Goal: Obtain resource: Obtain resource

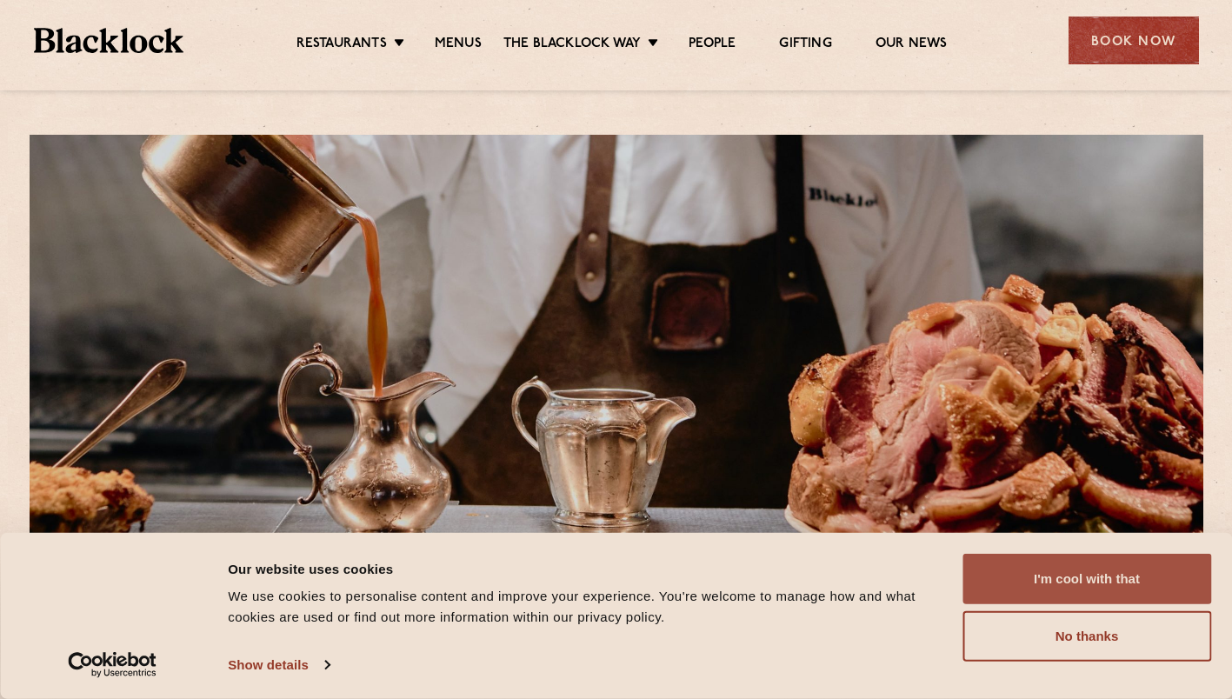
click at [1041, 577] on button "I'm cool with that" at bounding box center [1086, 579] width 249 height 50
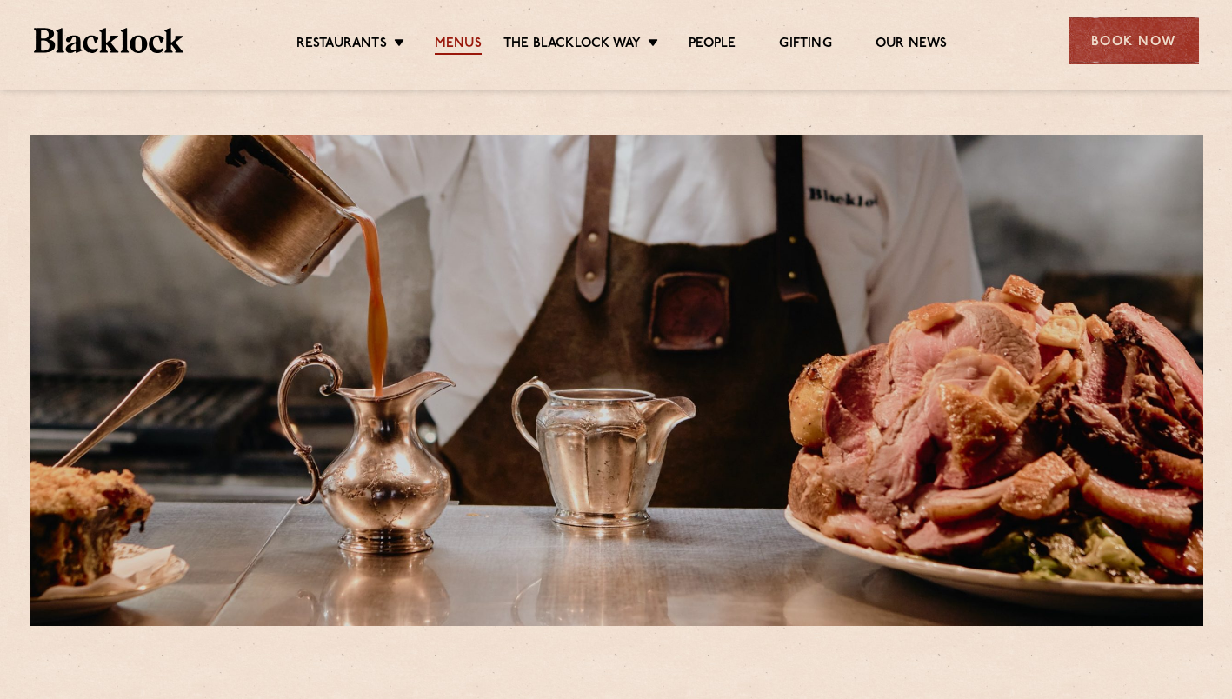
click at [473, 50] on link "Menus" at bounding box center [458, 45] width 47 height 19
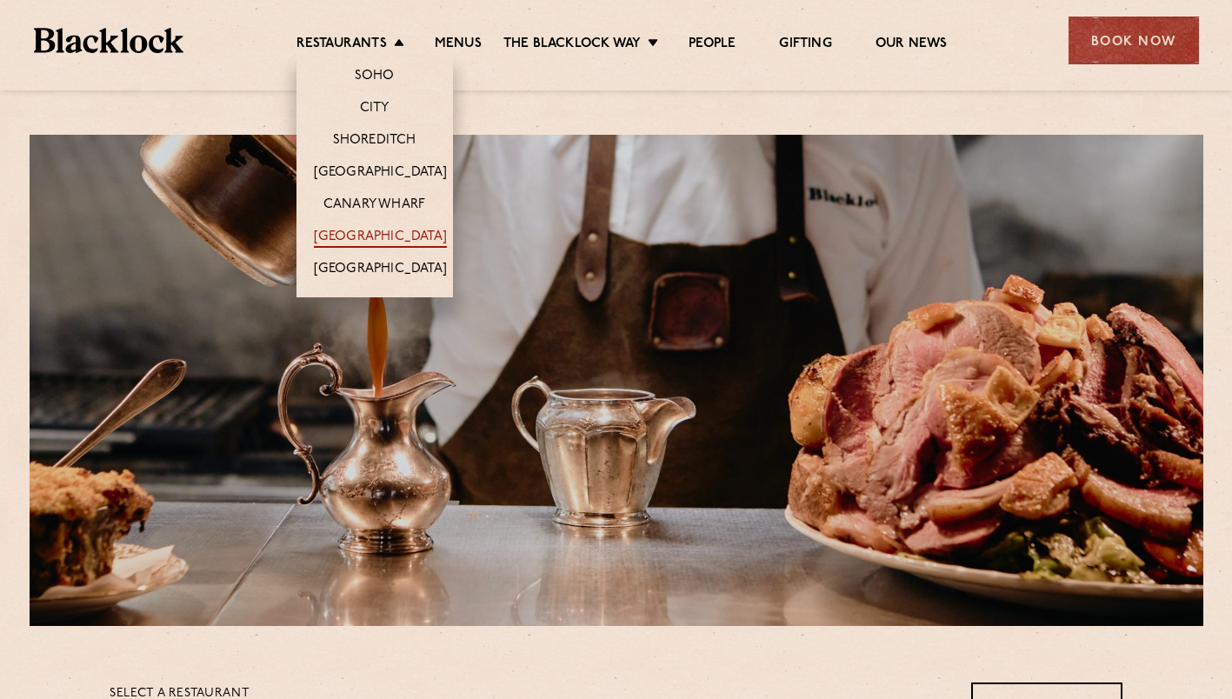
click at [362, 229] on link "[GEOGRAPHIC_DATA]" at bounding box center [380, 238] width 133 height 19
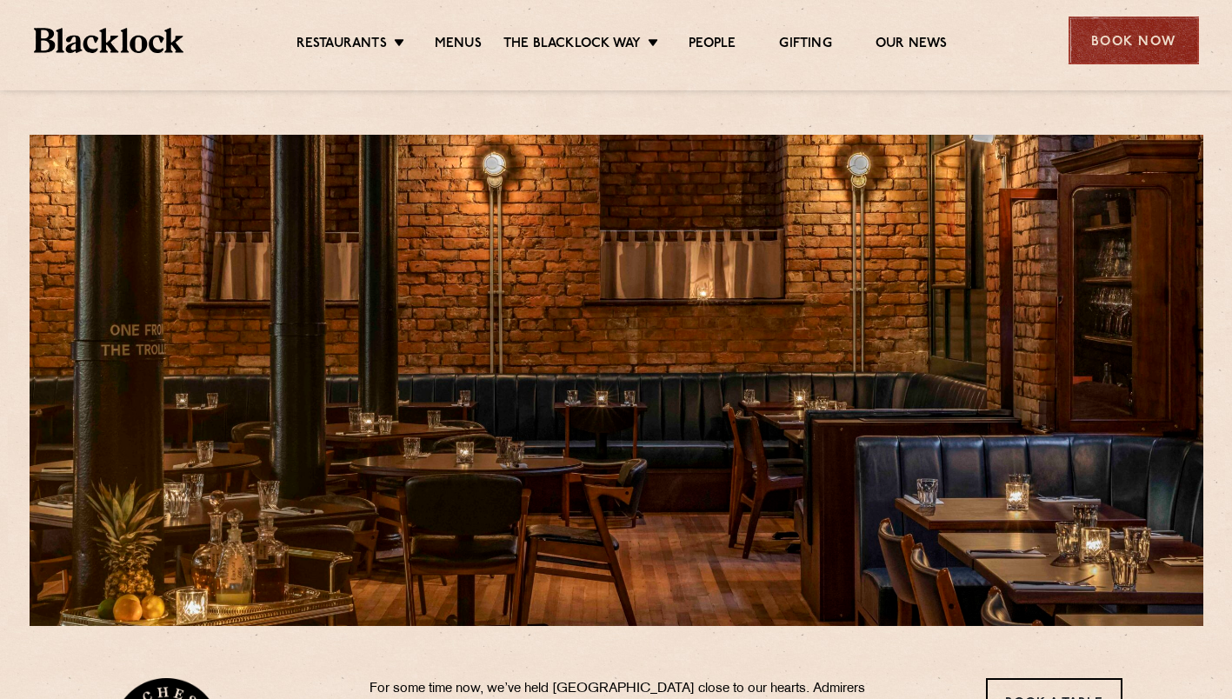
click at [1121, 50] on div "Book Now" at bounding box center [1133, 41] width 130 height 48
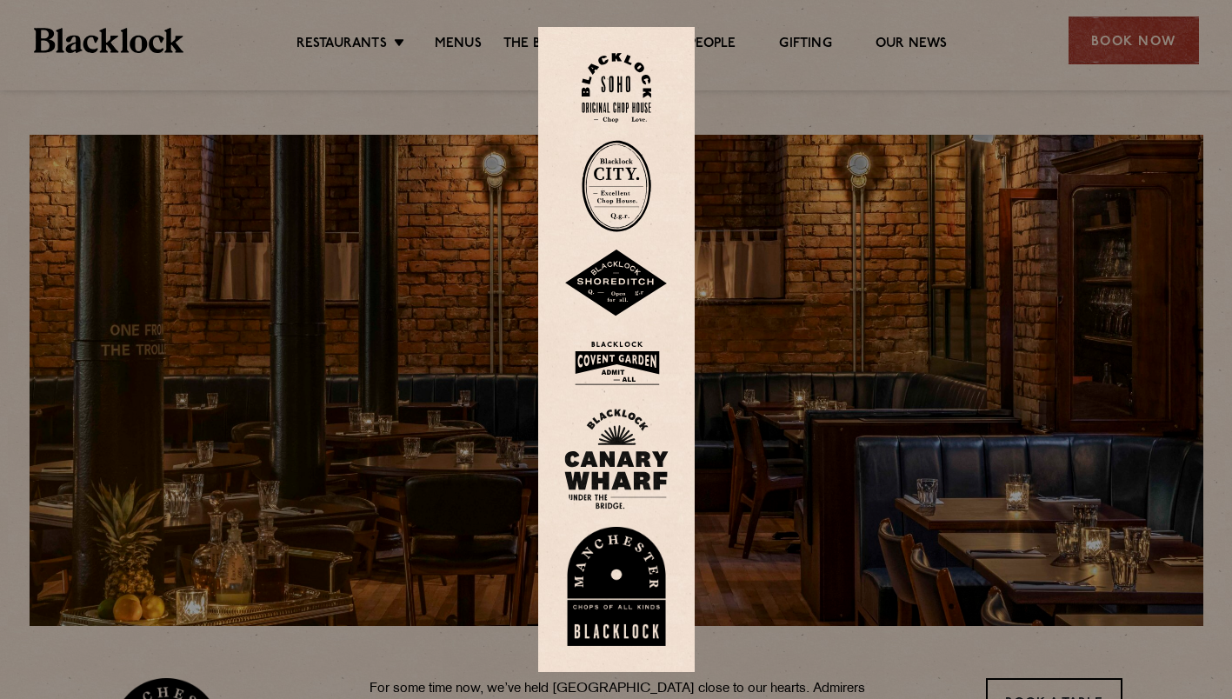
click at [621, 570] on img at bounding box center [616, 587] width 104 height 120
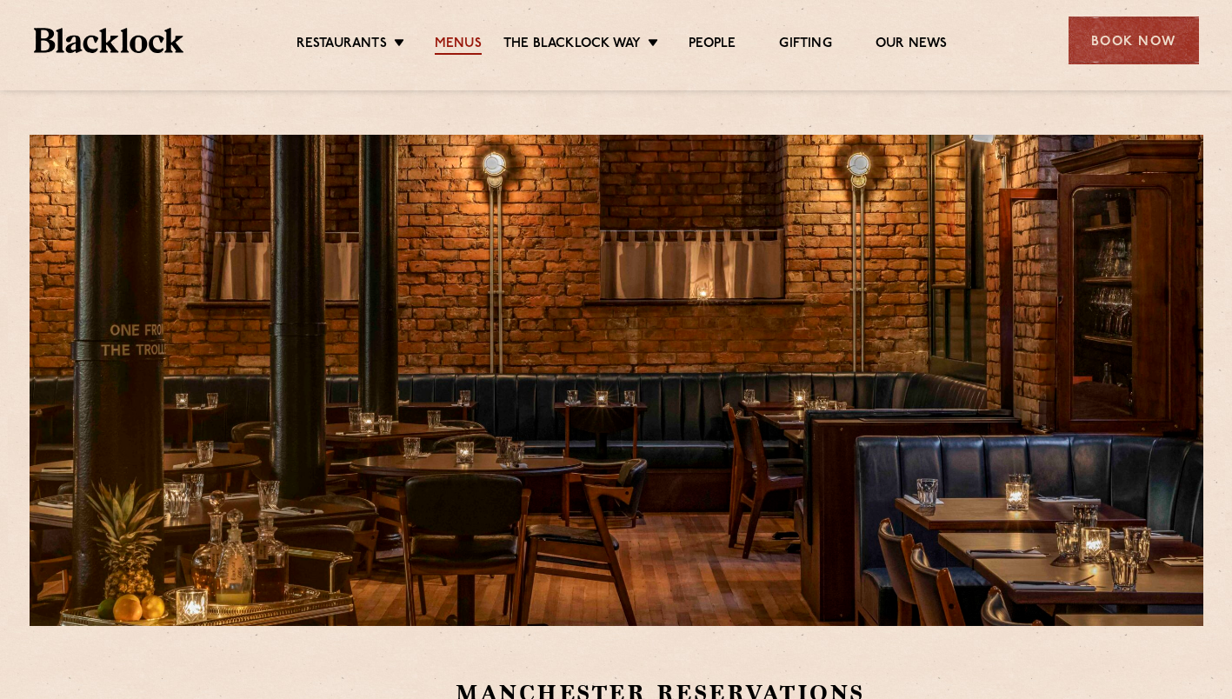
click at [456, 41] on link "Menus" at bounding box center [458, 45] width 47 height 19
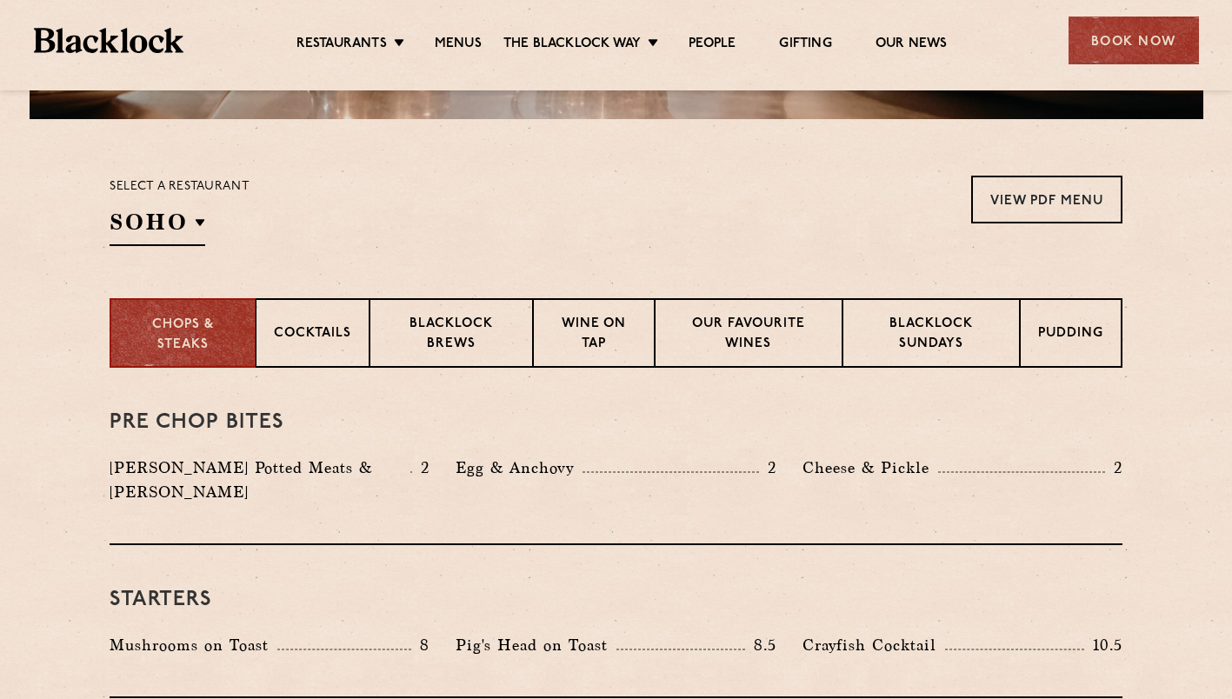
scroll to position [435, 0]
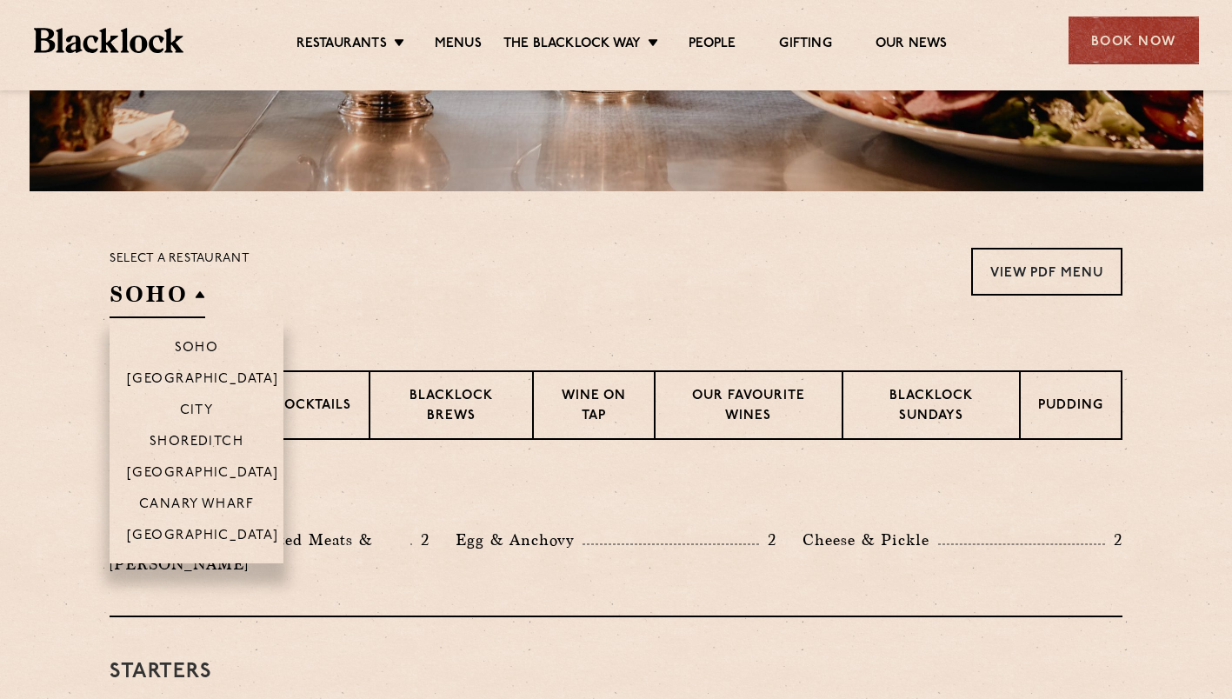
click at [196, 305] on h2 "SOHO" at bounding box center [158, 298] width 96 height 39
click at [193, 534] on p "[GEOGRAPHIC_DATA]" at bounding box center [203, 537] width 152 height 17
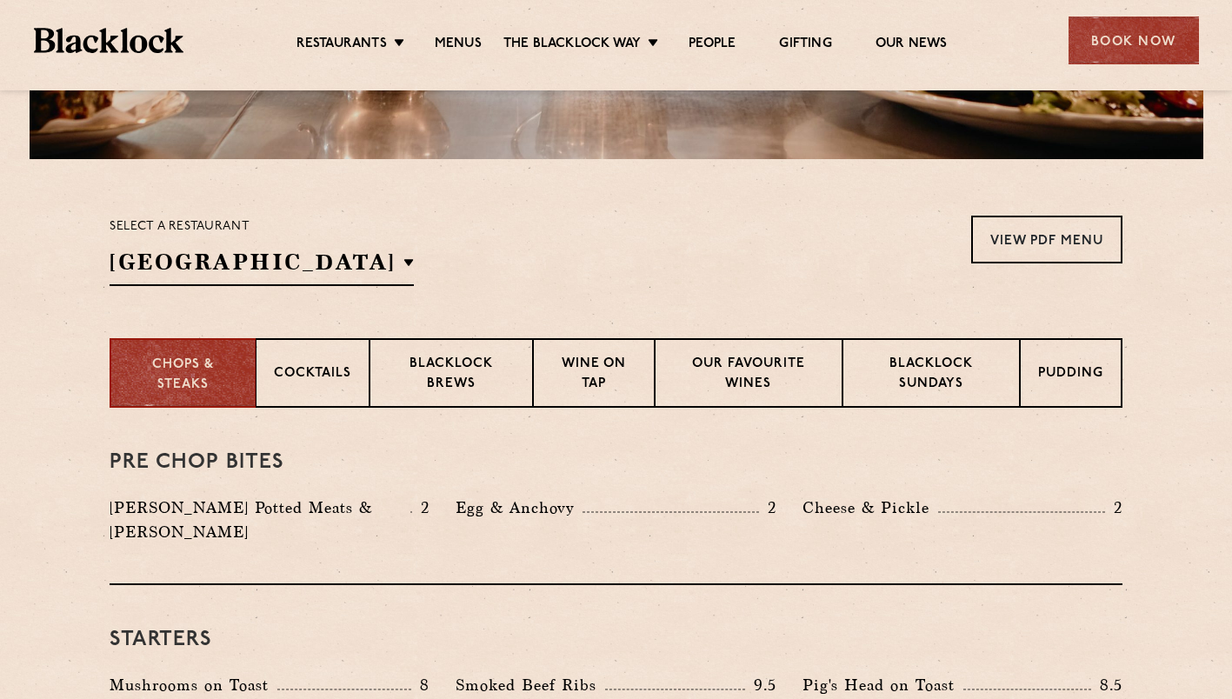
scroll to position [473, 0]
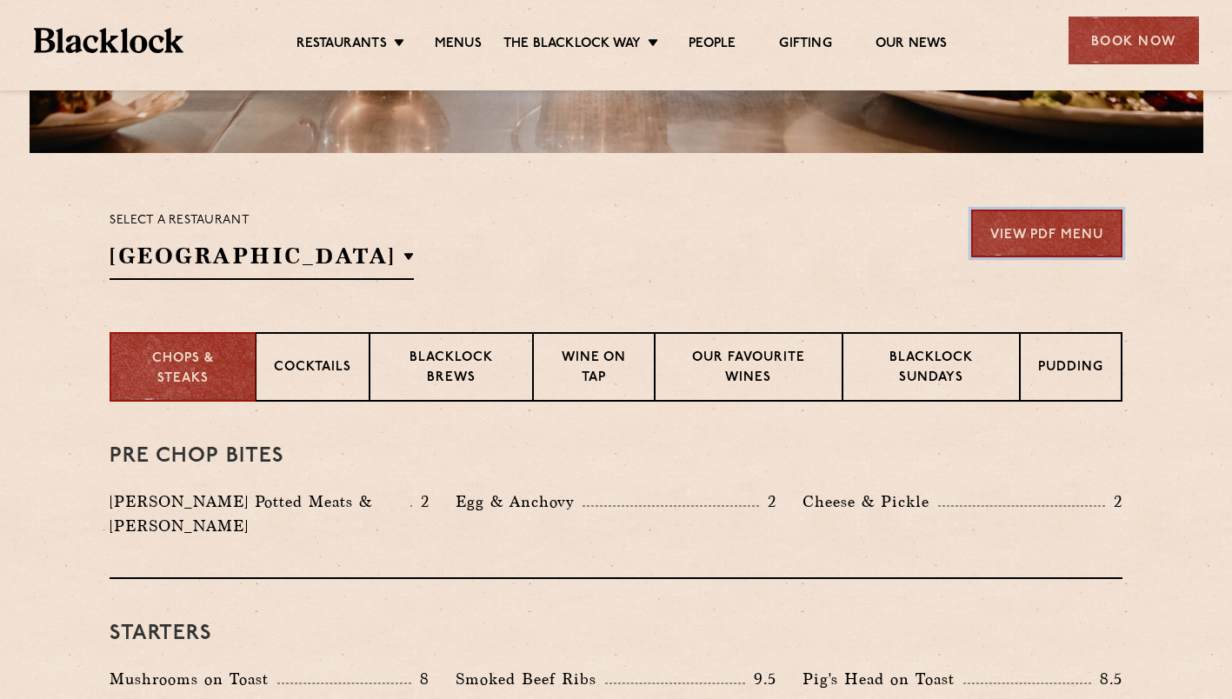
click at [1074, 239] on link "View PDF Menu" at bounding box center [1046, 233] width 151 height 48
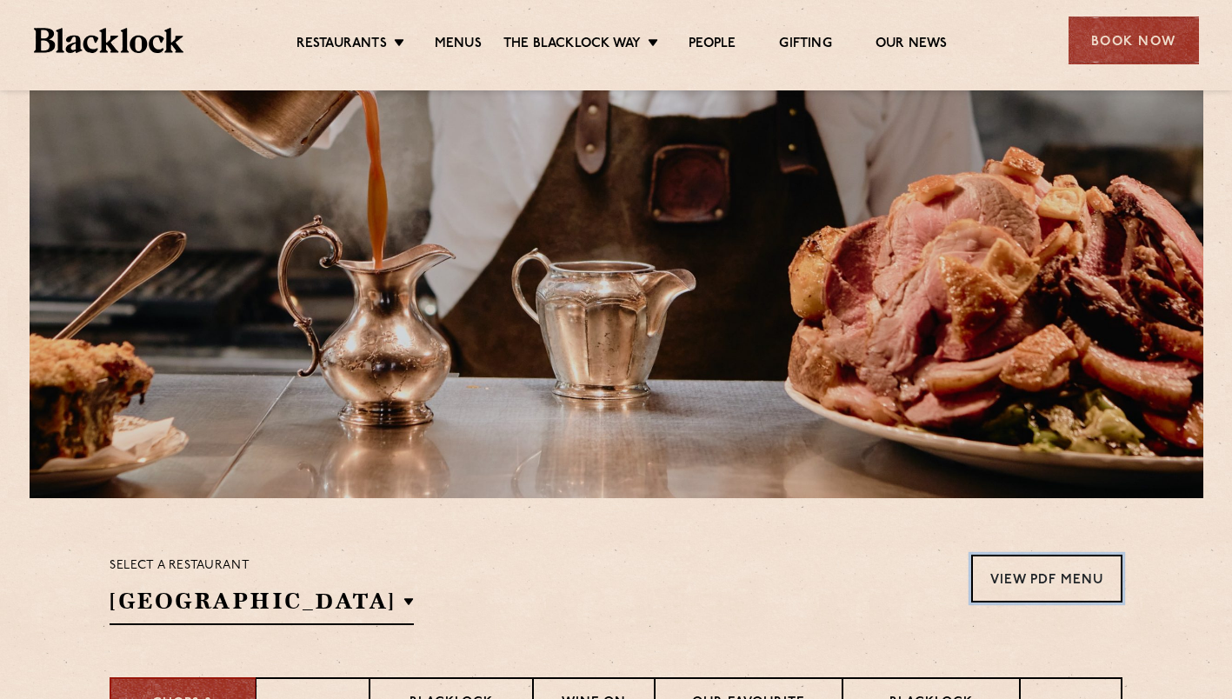
scroll to position [125, 0]
